Goal: Task Accomplishment & Management: Use online tool/utility

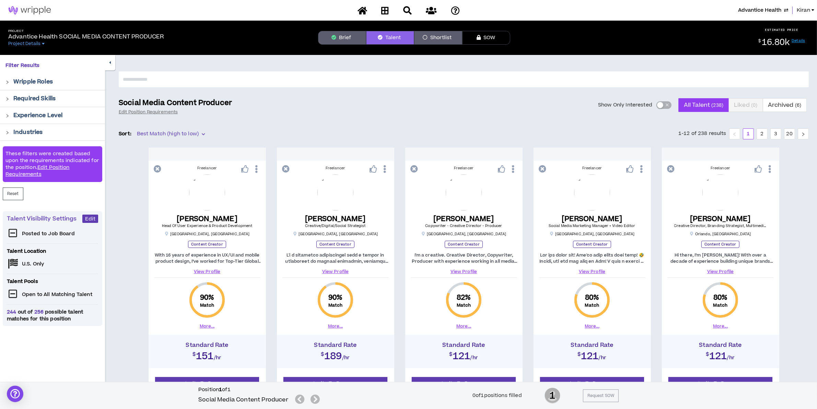
click at [757, 11] on span "Advantice Health" at bounding box center [759, 11] width 43 height 8
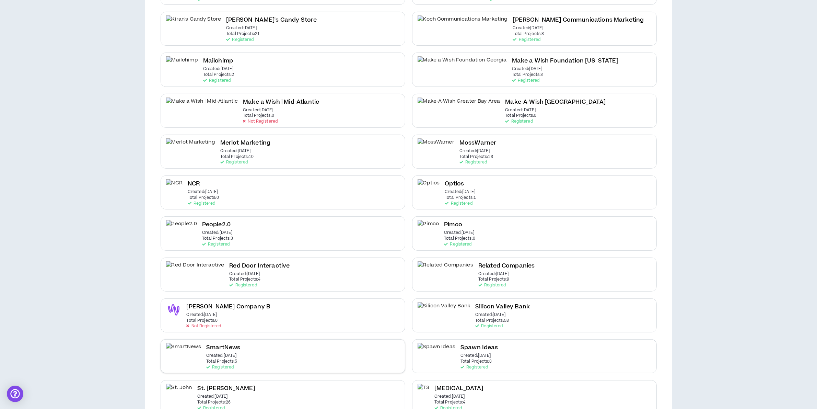
scroll to position [472, 0]
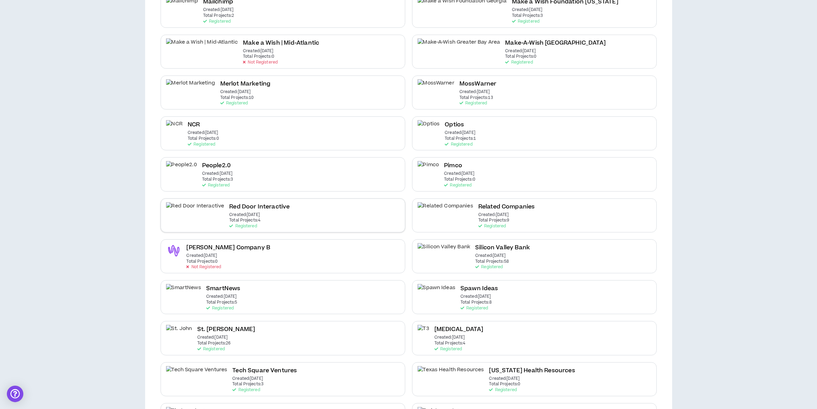
click at [253, 205] on div "Red Door Interactive Created: [DATE] Total Projects: 4 Registered" at bounding box center [283, 215] width 245 height 34
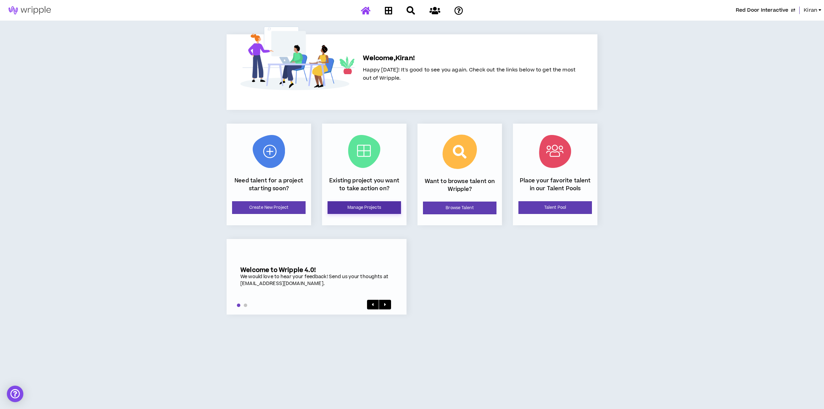
click at [361, 205] on link "Manage Projects" at bounding box center [363, 207] width 73 height 13
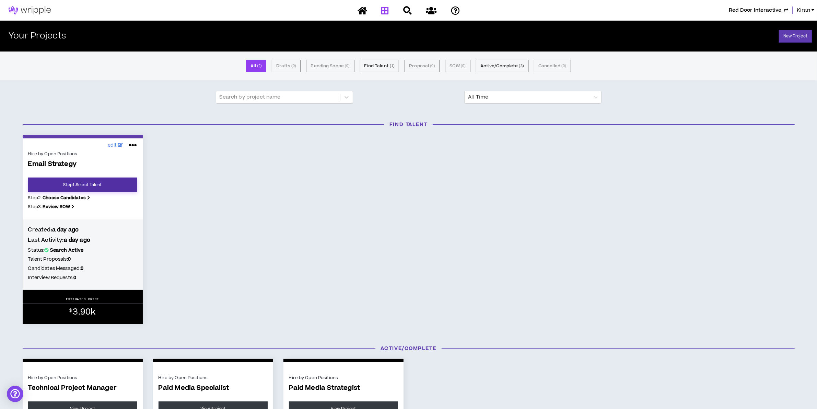
click at [77, 183] on link "Step 1 . Select Talent" at bounding box center [82, 184] width 109 height 14
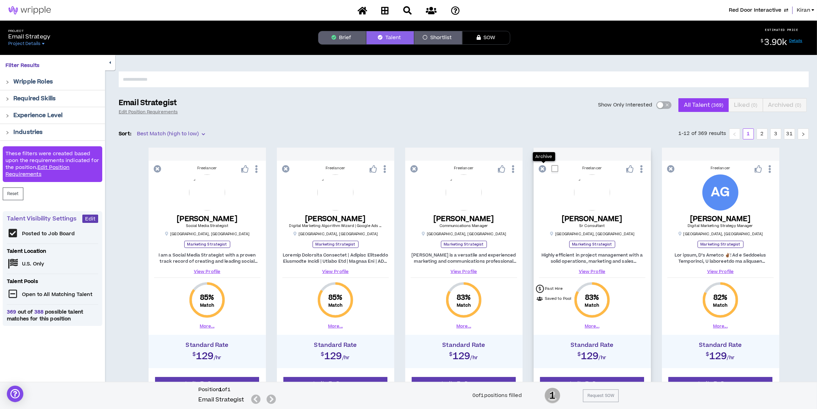
click at [543, 170] on icon at bounding box center [543, 169] width 8 height 8
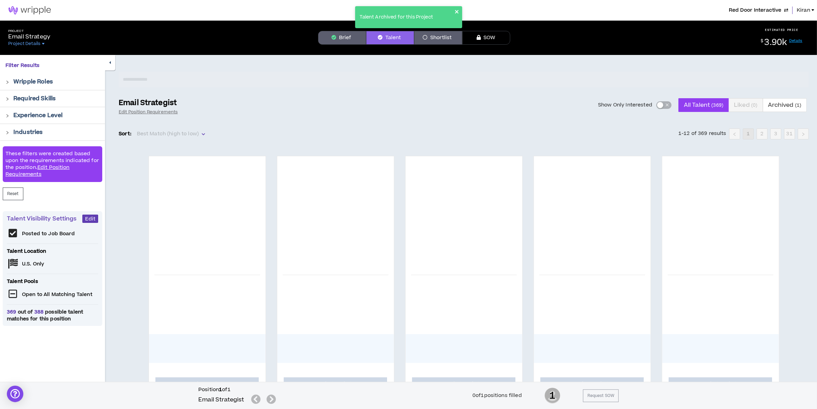
click at [457, 13] on icon "close" at bounding box center [457, 11] width 5 height 5
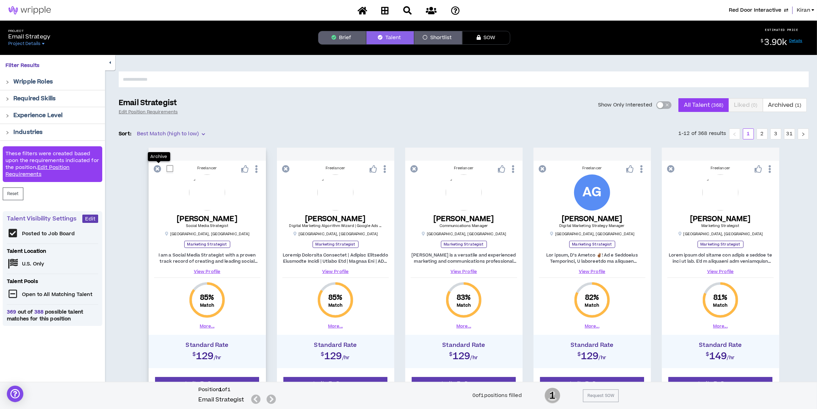
click at [157, 166] on icon at bounding box center [158, 169] width 8 height 8
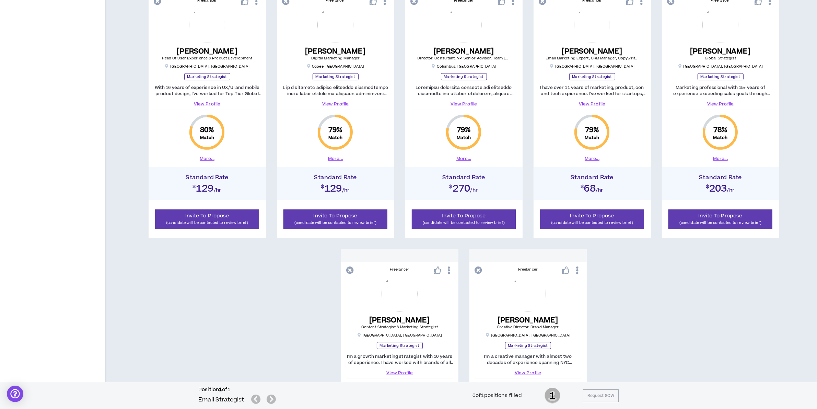
scroll to position [308, 0]
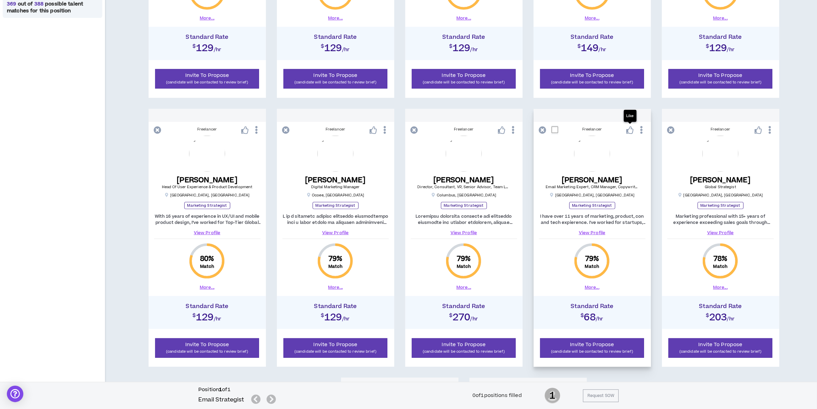
click at [631, 133] on icon at bounding box center [630, 130] width 8 height 8
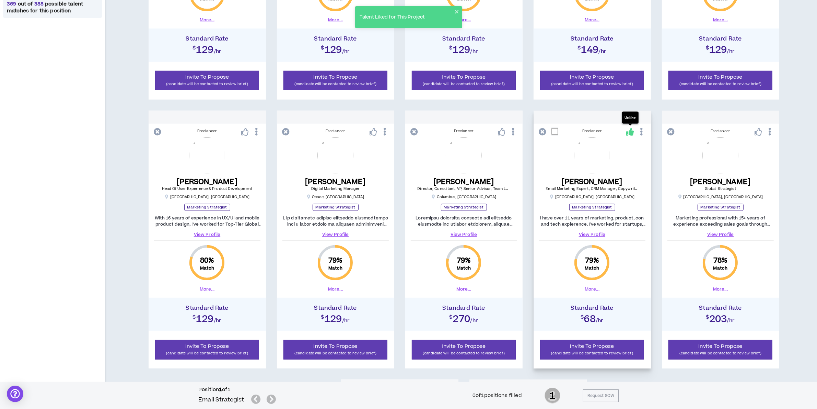
click at [628, 133] on icon at bounding box center [630, 132] width 8 height 8
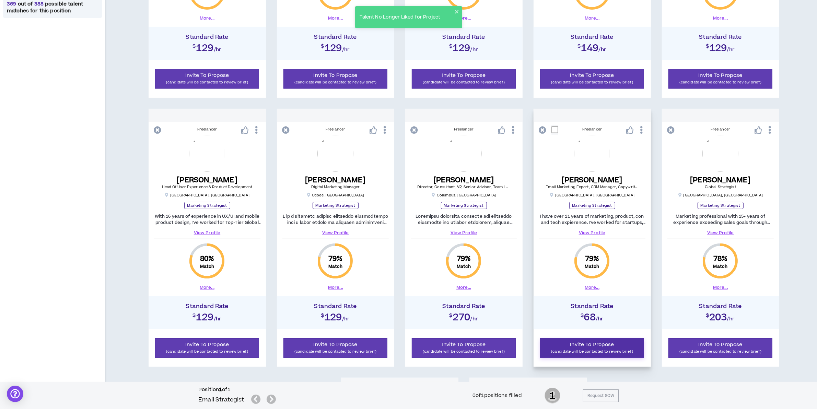
click at [584, 342] on span "Invite To Propose" at bounding box center [593, 344] width 44 height 7
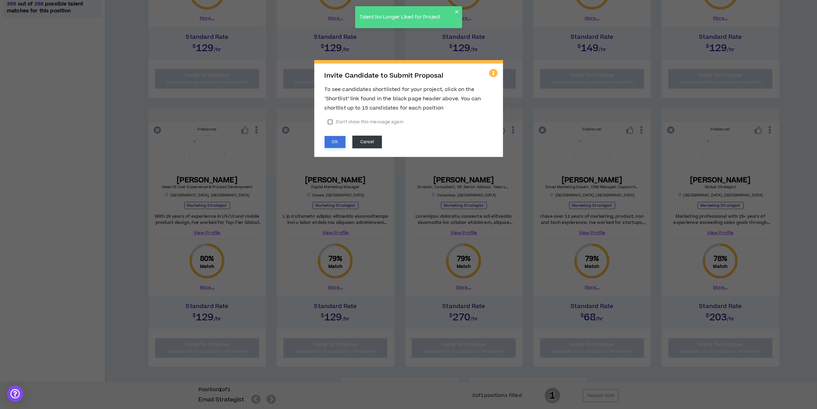
click at [337, 146] on button "OK" at bounding box center [335, 142] width 21 height 12
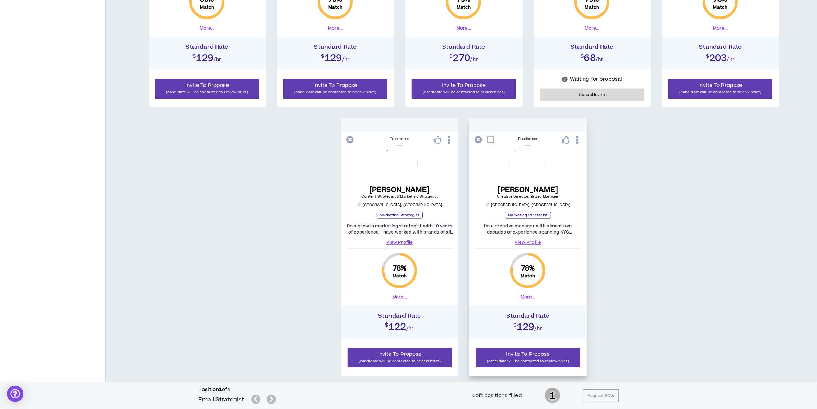
scroll to position [610, 0]
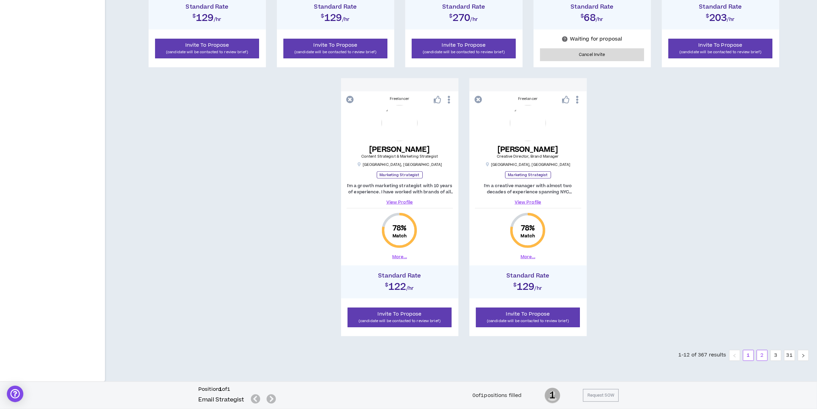
click at [761, 352] on link "2" at bounding box center [762, 355] width 10 height 10
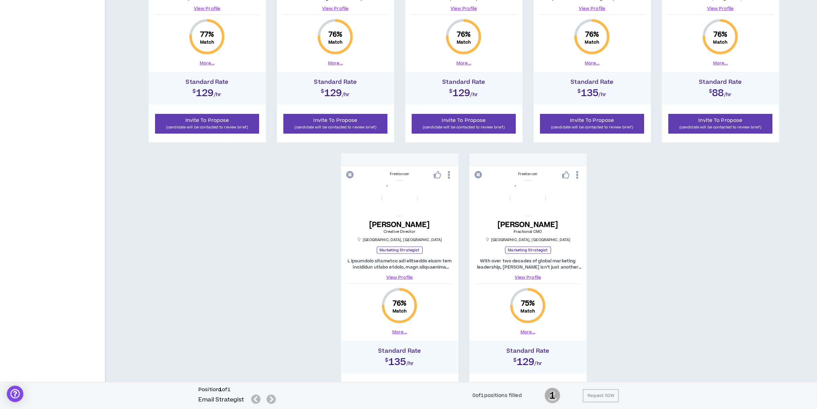
scroll to position [610, 0]
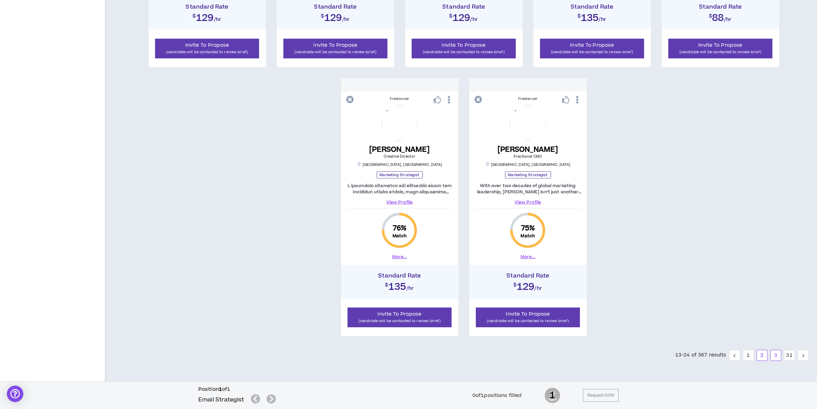
click at [777, 358] on link "3" at bounding box center [776, 355] width 10 height 10
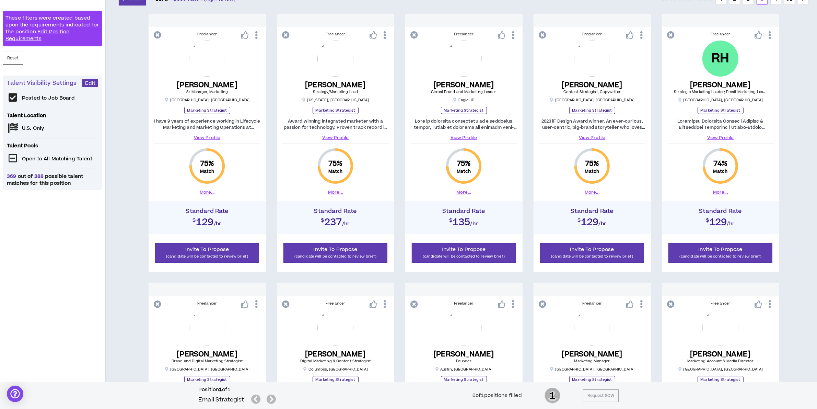
scroll to position [9, 0]
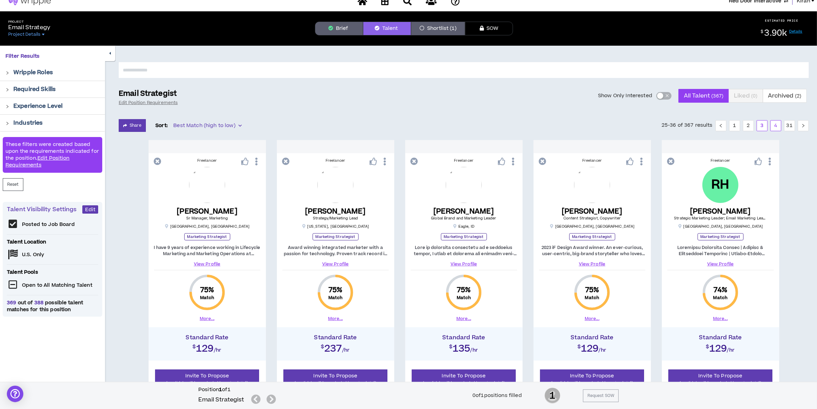
click at [773, 122] on link "4" at bounding box center [776, 125] width 10 height 10
